Goal: Information Seeking & Learning: Learn about a topic

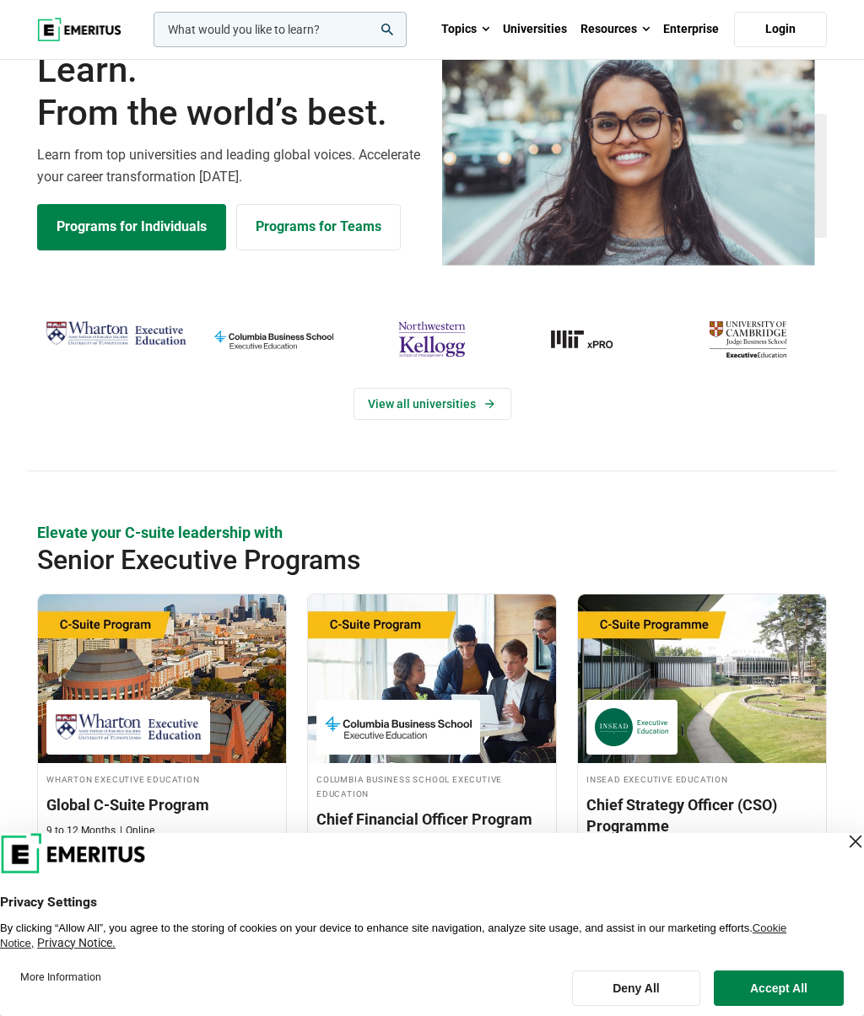
click at [75, 250] on link "Programs for Individuals" at bounding box center [131, 227] width 189 height 46
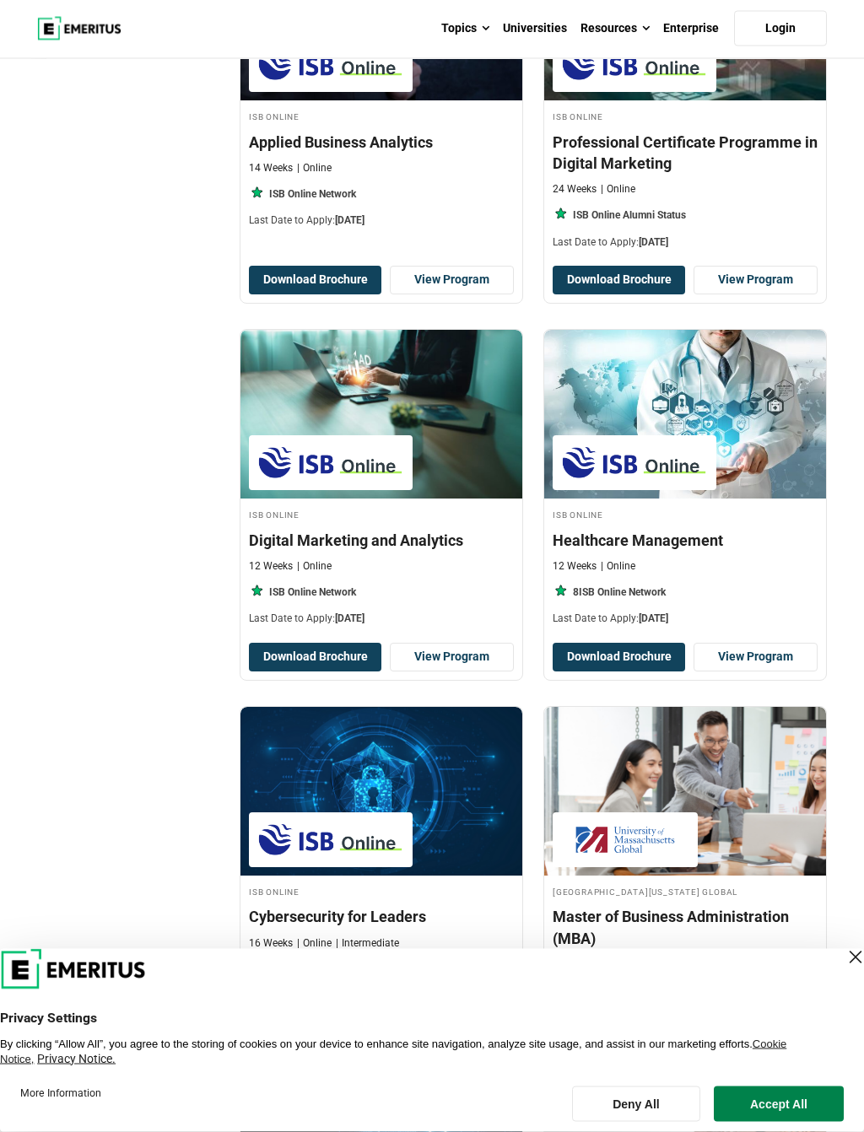
scroll to position [701, 0]
click at [447, 294] on link "View Program" at bounding box center [452, 280] width 124 height 29
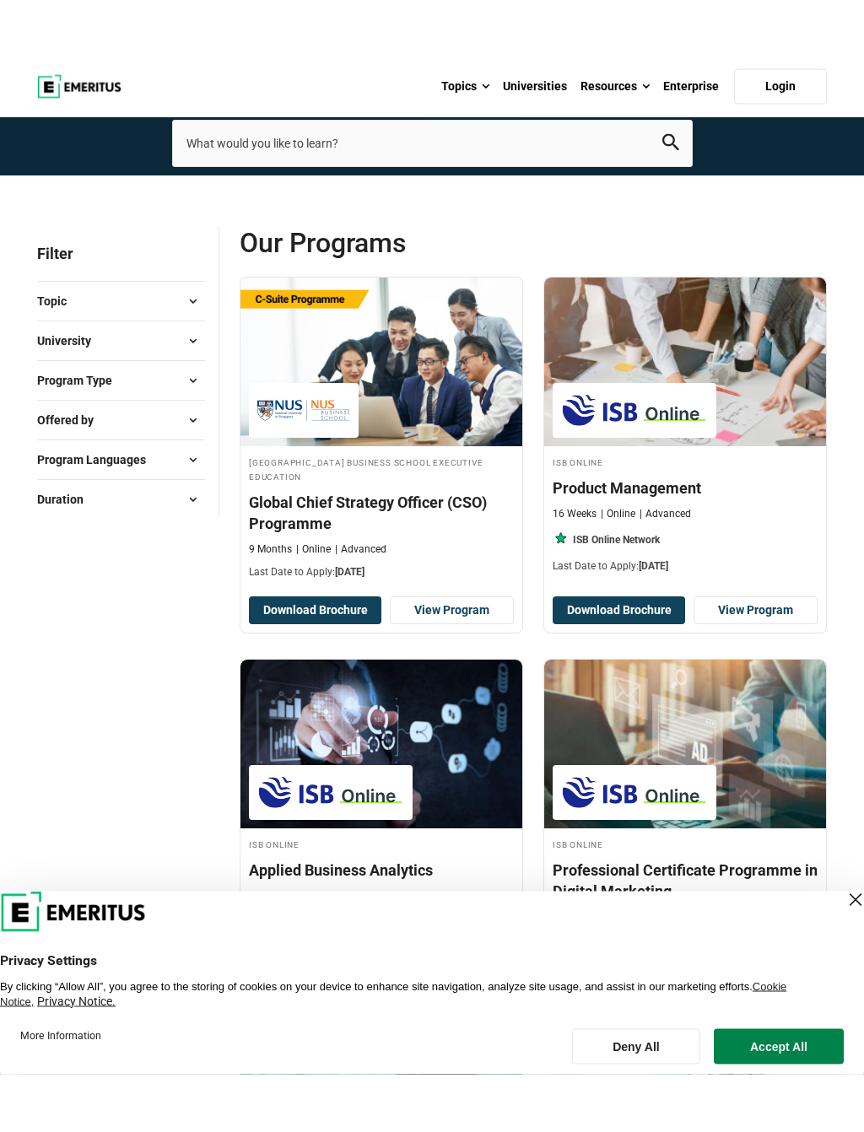
scroll to position [27, 0]
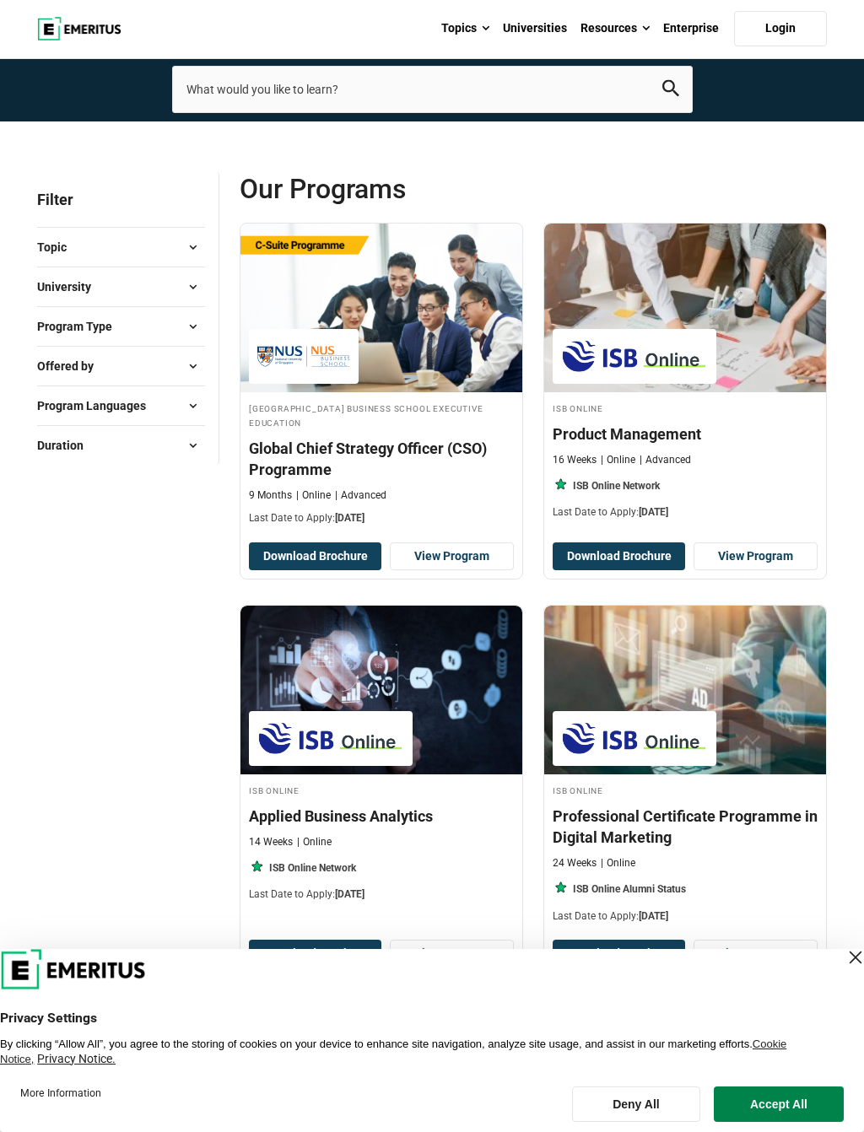
click at [42, 296] on span "University" at bounding box center [70, 286] width 67 height 19
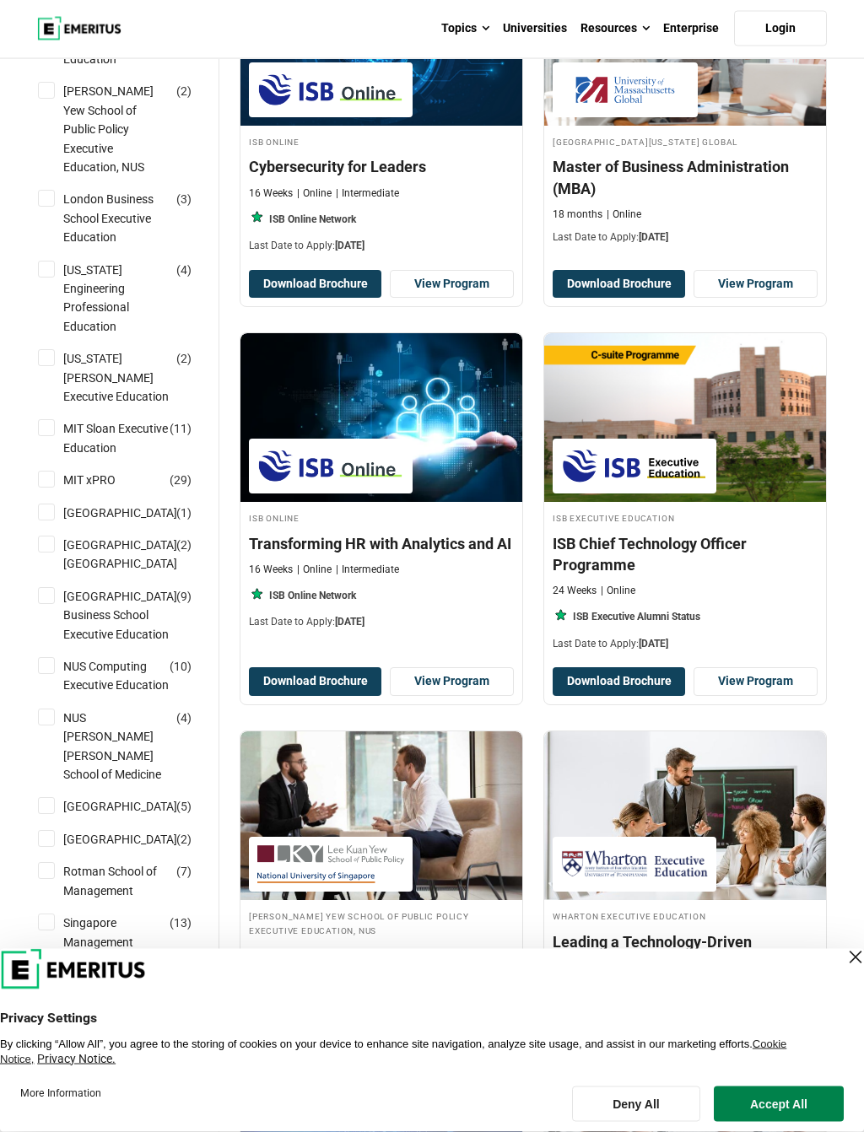
scroll to position [1451, 0]
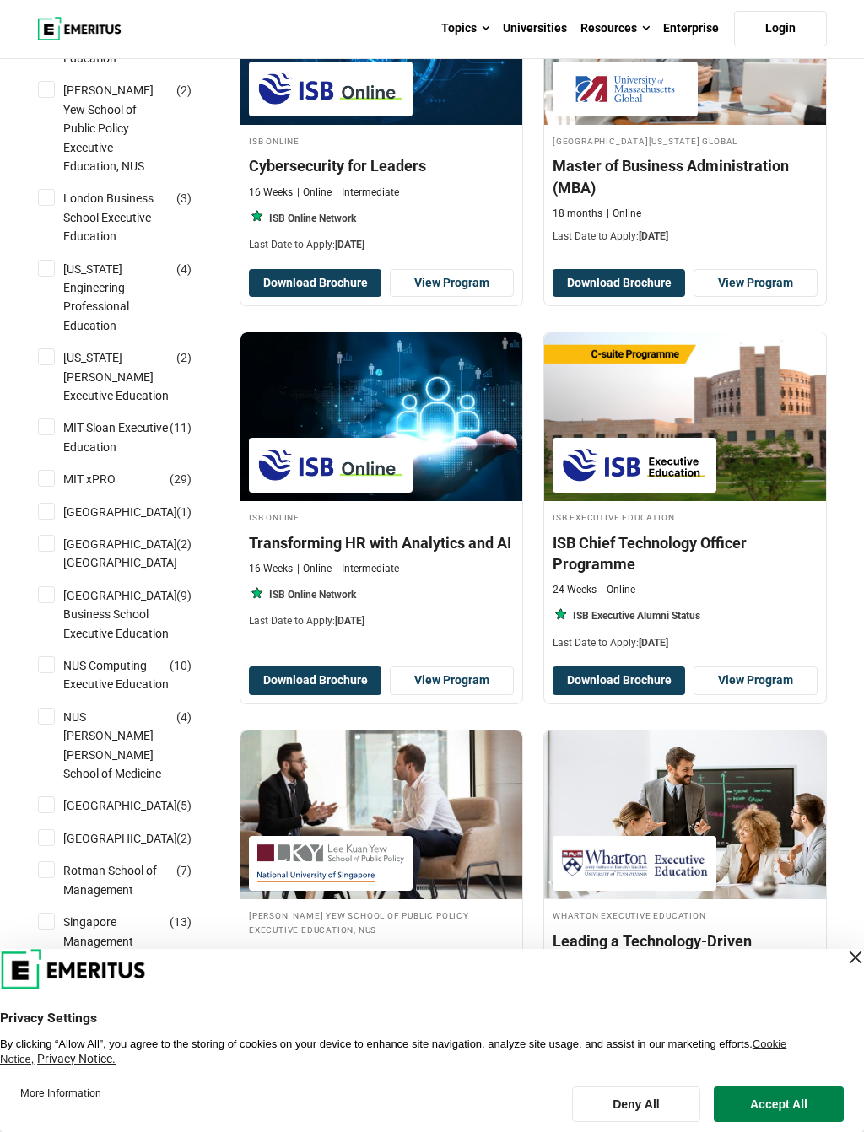
click at [110, 643] on link "National University of Singapore Business School Executive Education" at bounding box center [137, 614] width 148 height 56
checkbox input "true"
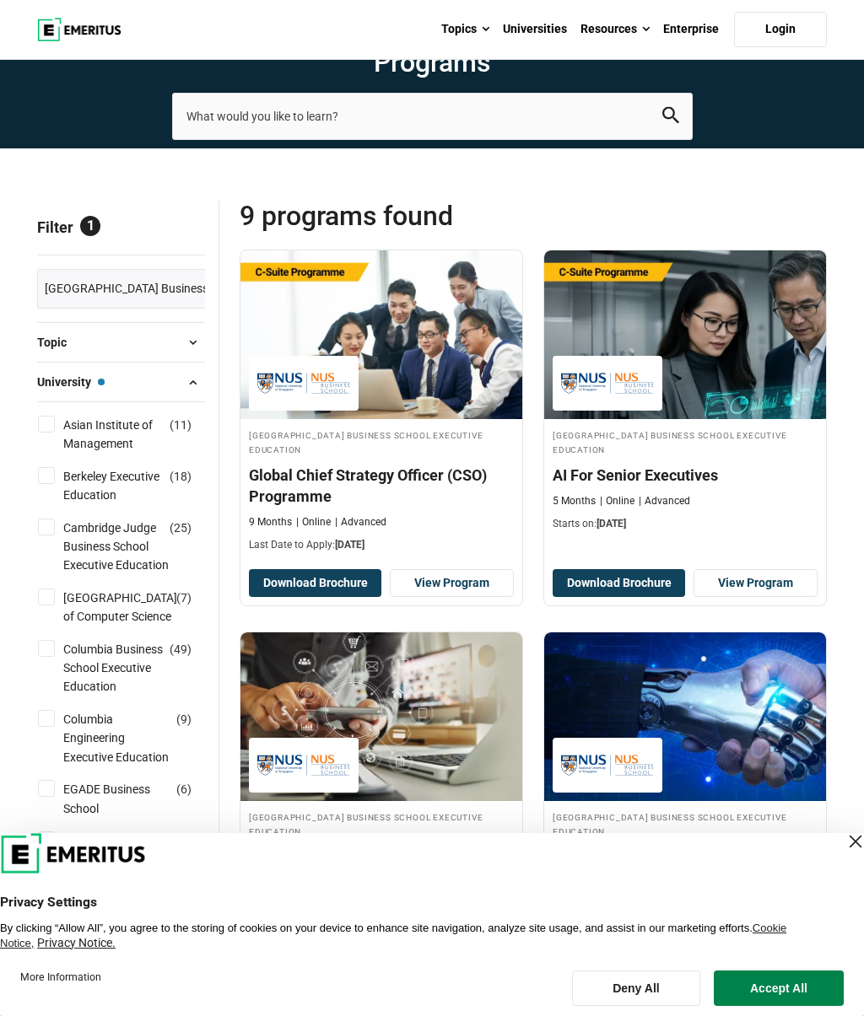
click at [750, 598] on link "View Program" at bounding box center [755, 583] width 124 height 29
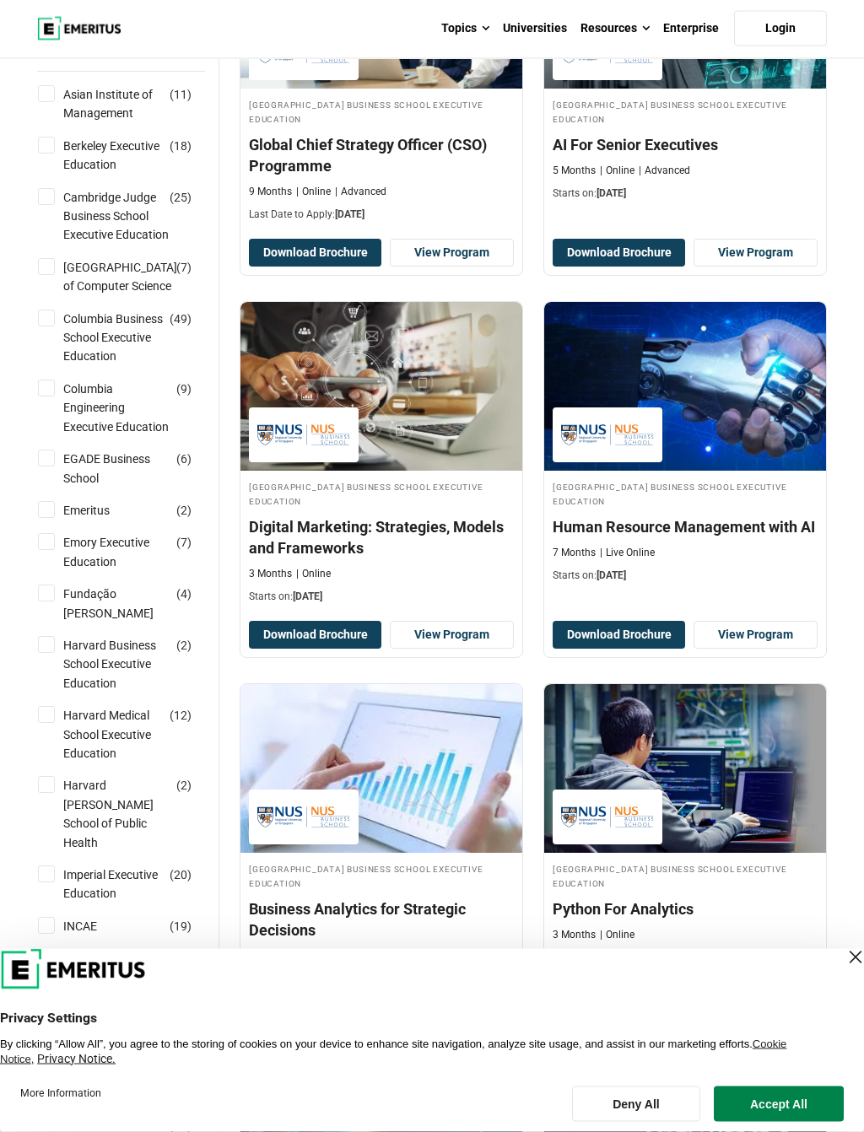
scroll to position [331, 0]
click at [738, 649] on link "View Program" at bounding box center [755, 635] width 124 height 29
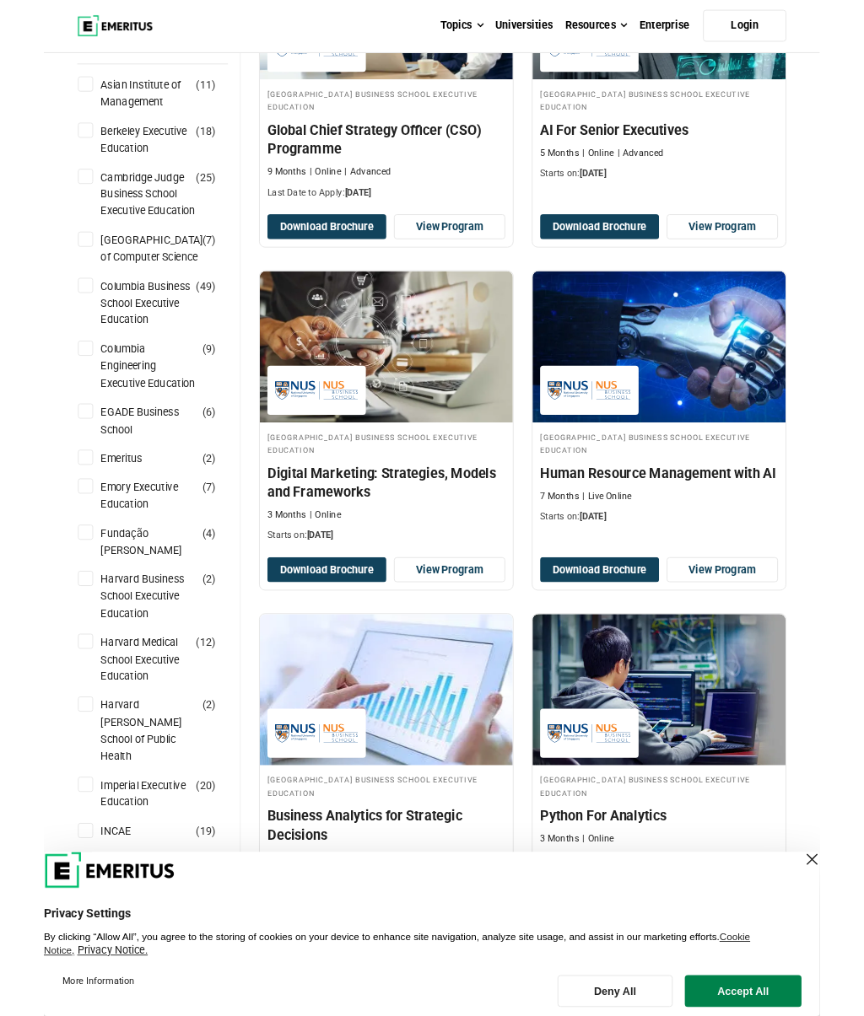
scroll to position [378, 0]
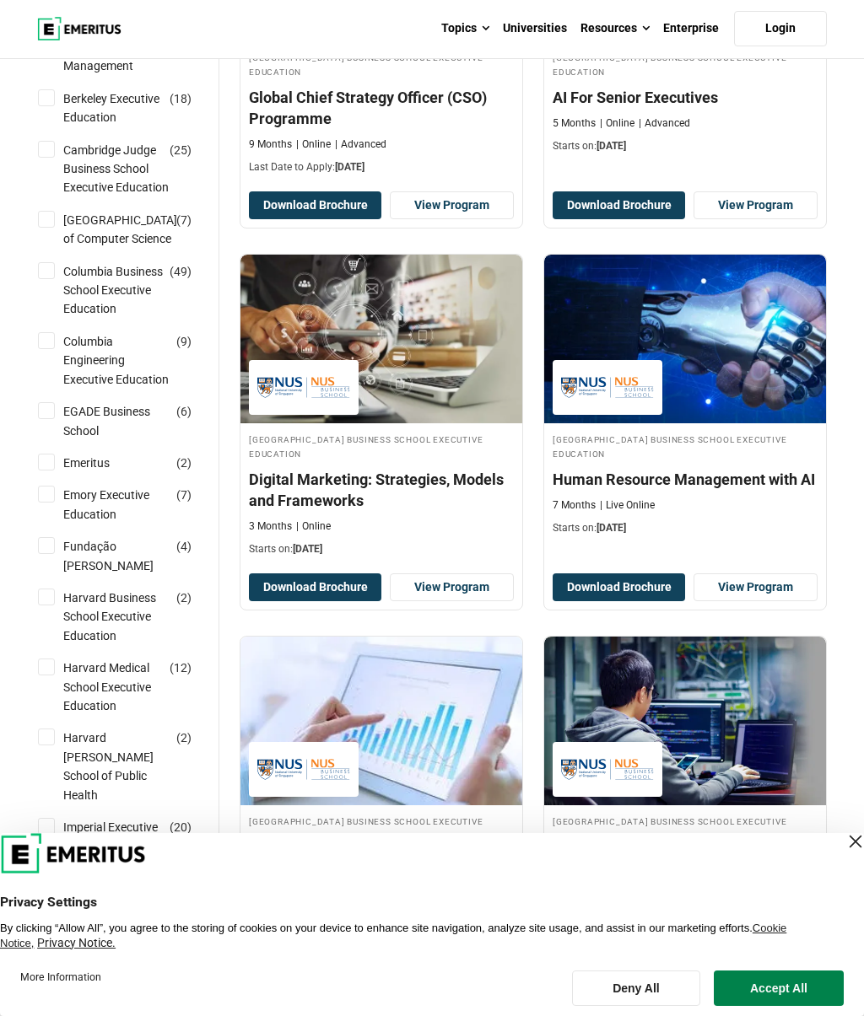
click at [444, 602] on link "View Program" at bounding box center [452, 587] width 124 height 29
click at [738, 220] on link "View Program" at bounding box center [755, 205] width 124 height 29
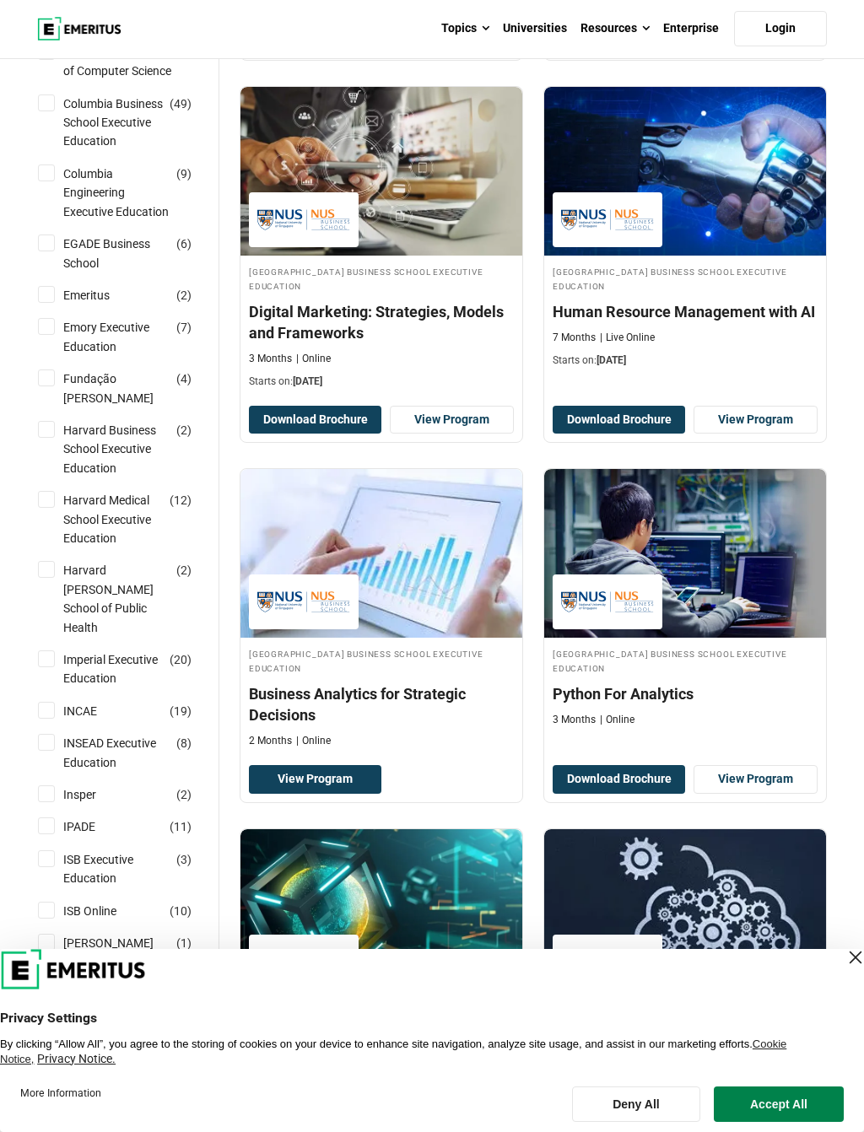
click at [737, 434] on link "View Program" at bounding box center [755, 420] width 124 height 29
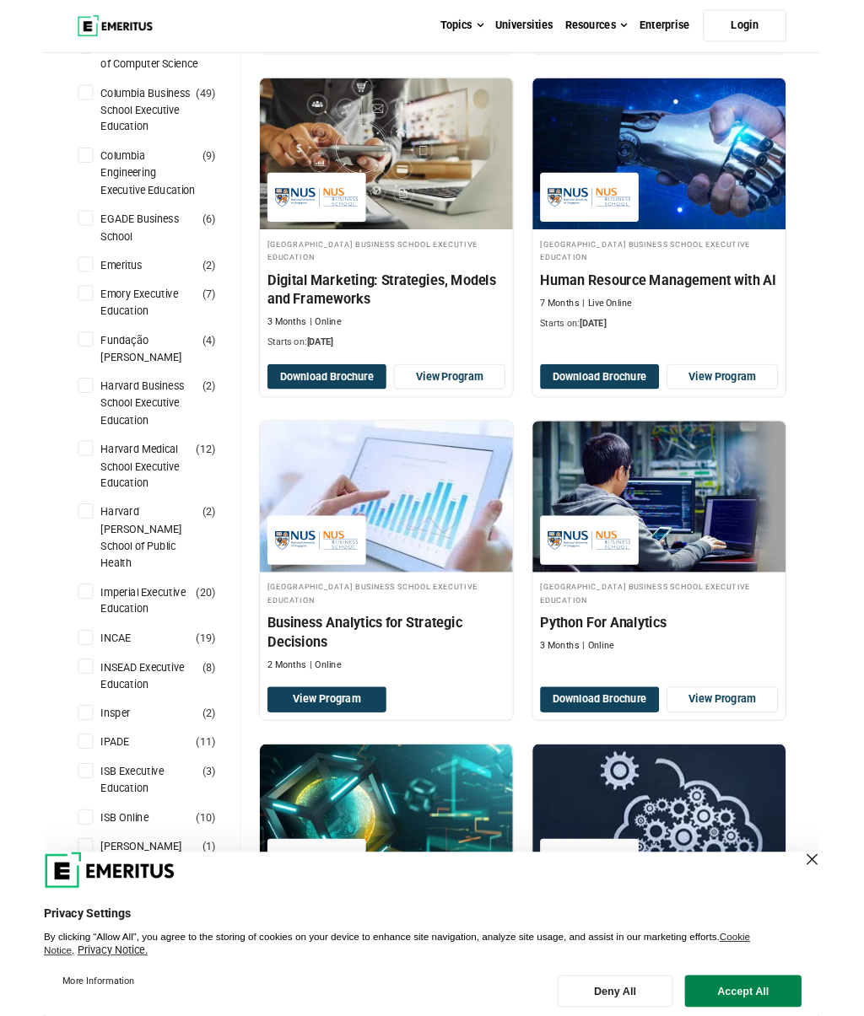
scroll to position [593, 0]
